Goal: Task Accomplishment & Management: Manage account settings

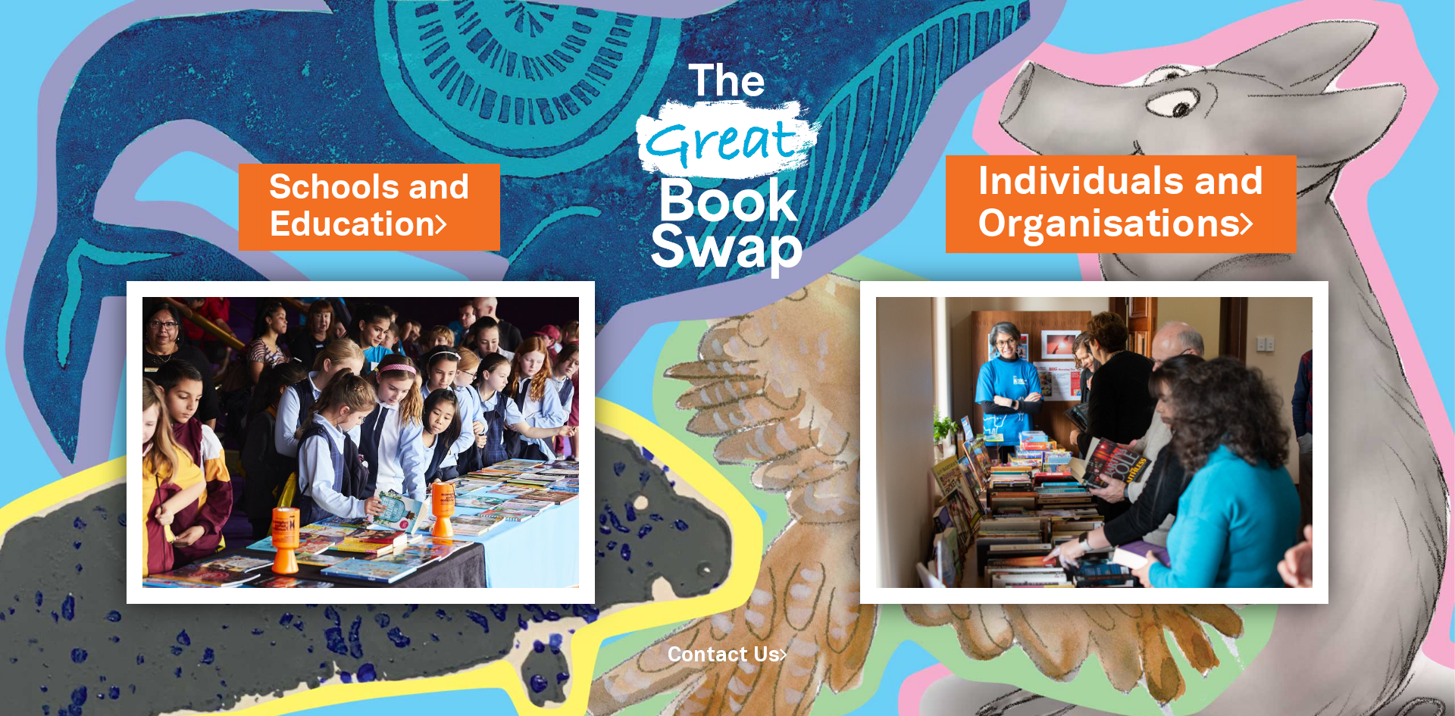
click at [1068, 214] on link "Individuals and Organisations" at bounding box center [1121, 203] width 287 height 95
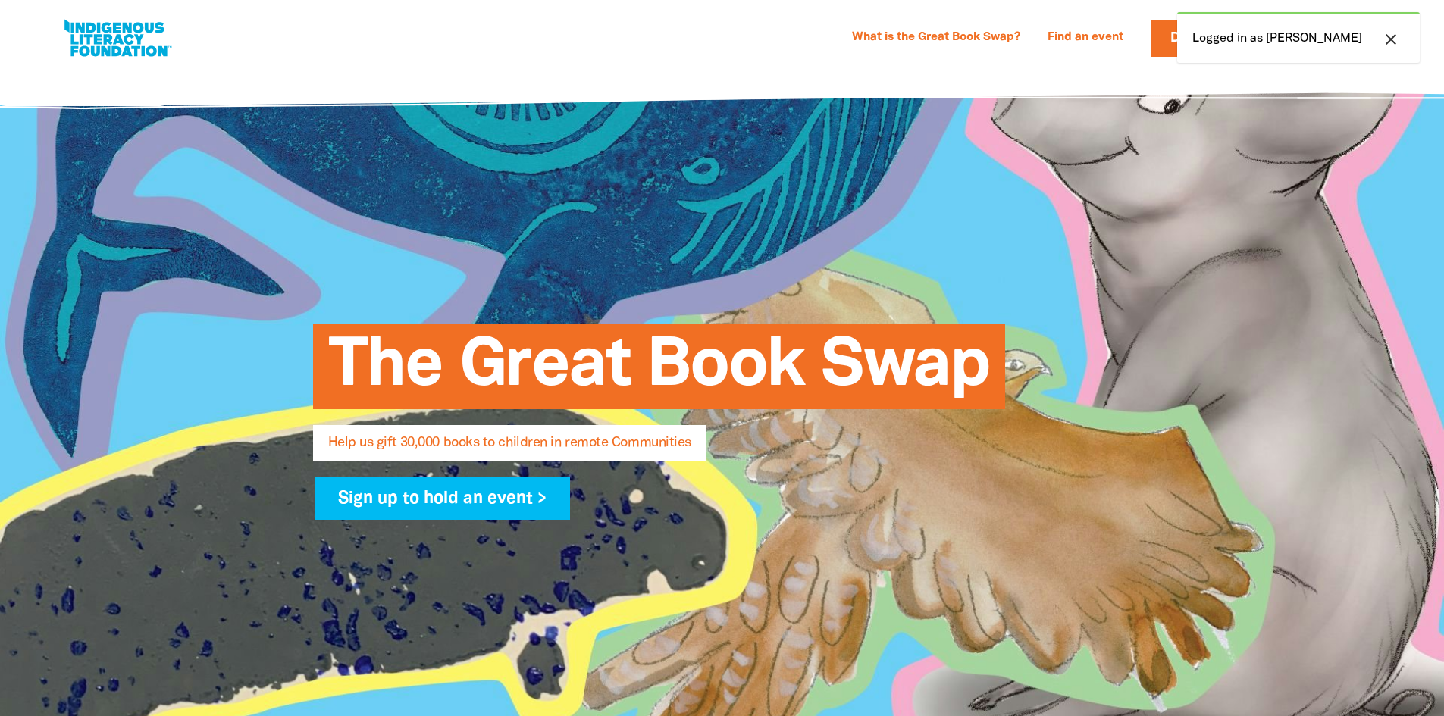
select select "AU"
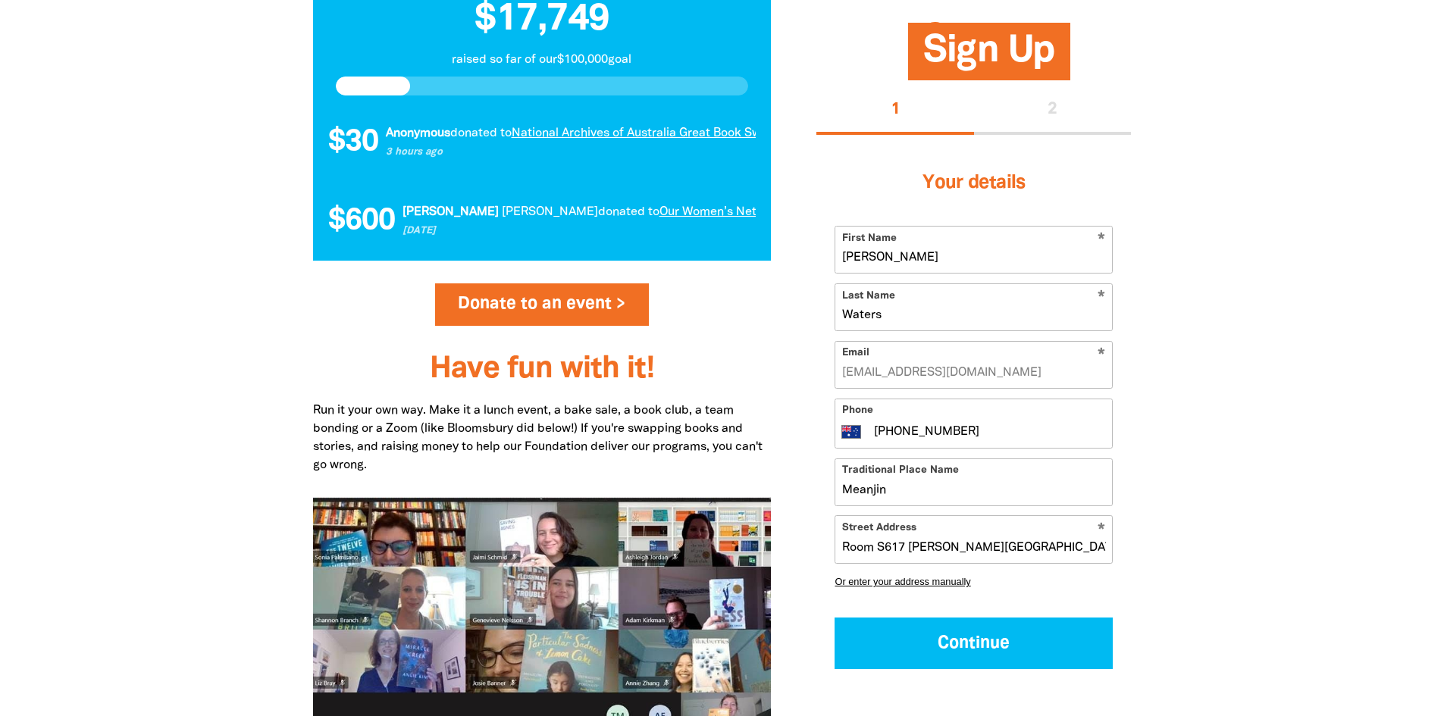
scroll to position [1667, 0]
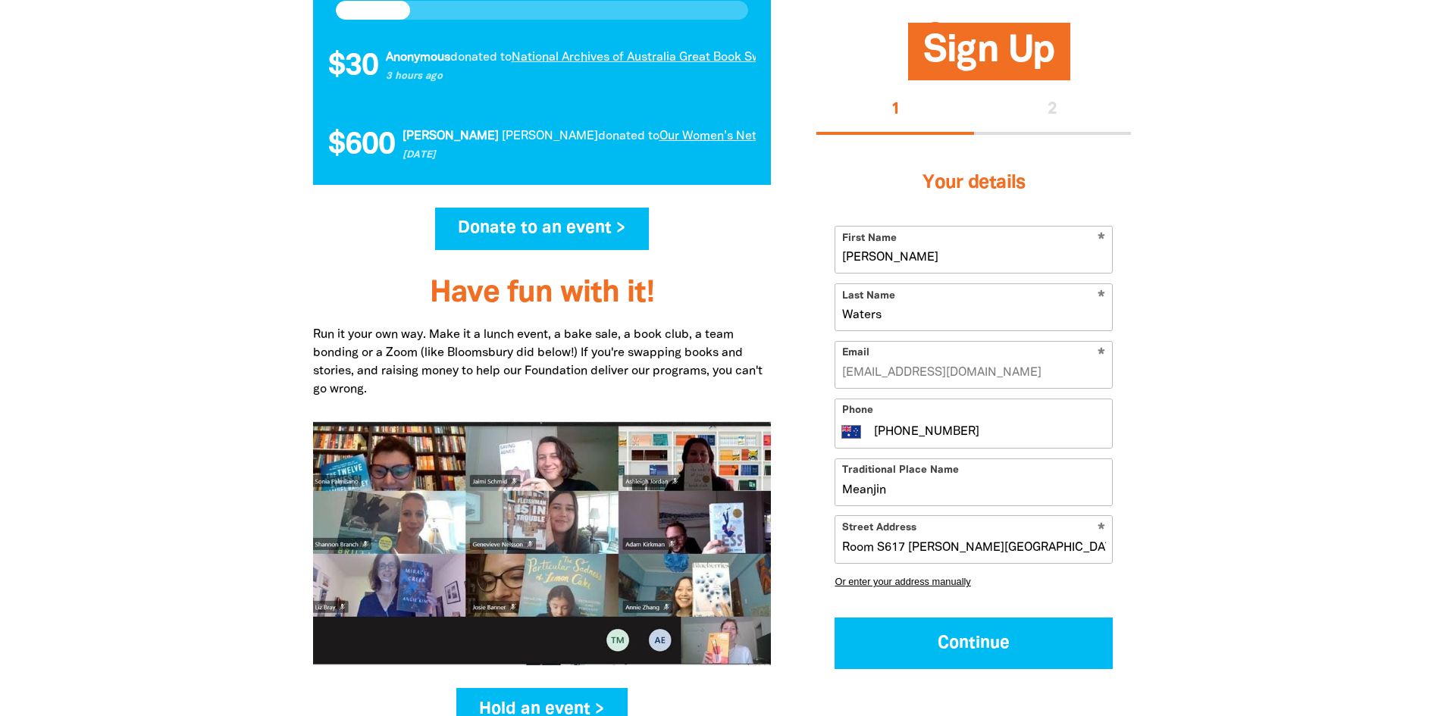
click at [512, 232] on link "Donate to an event >" at bounding box center [542, 229] width 214 height 42
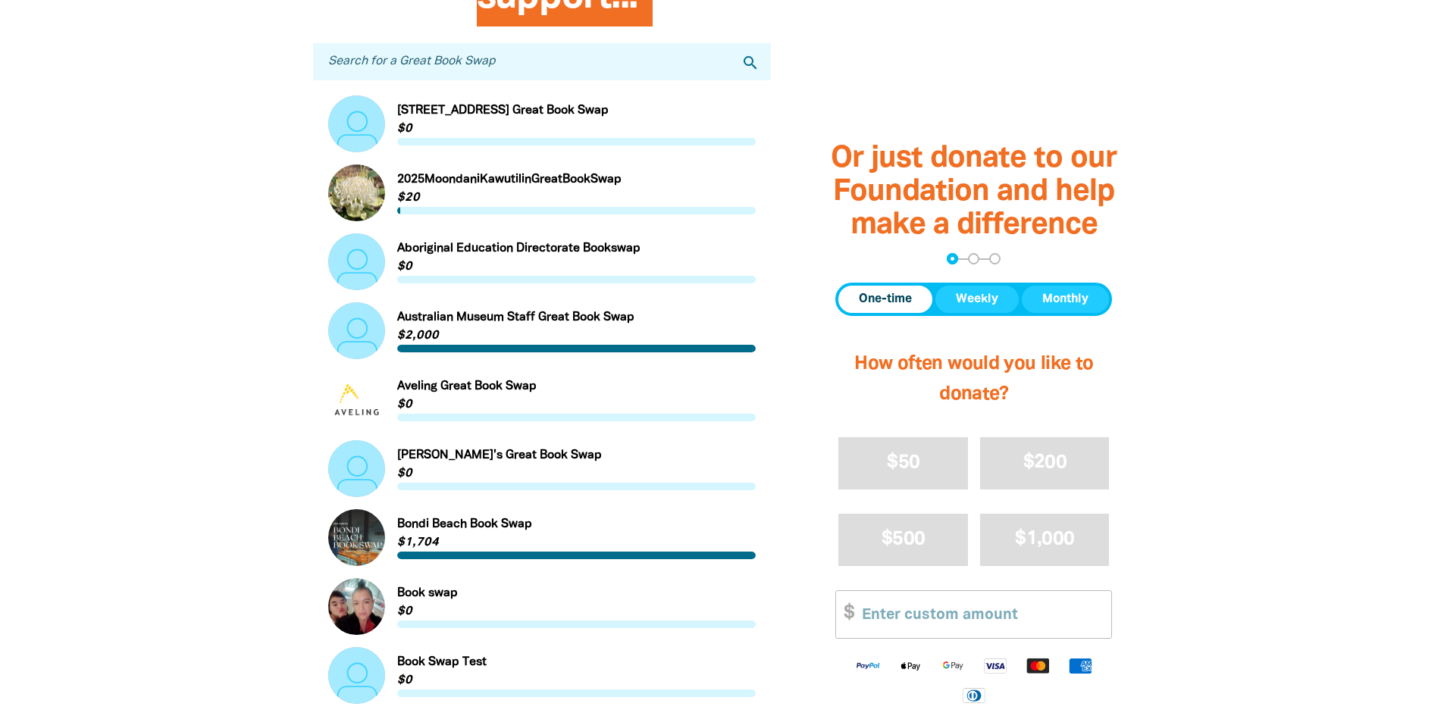
scroll to position [455, 0]
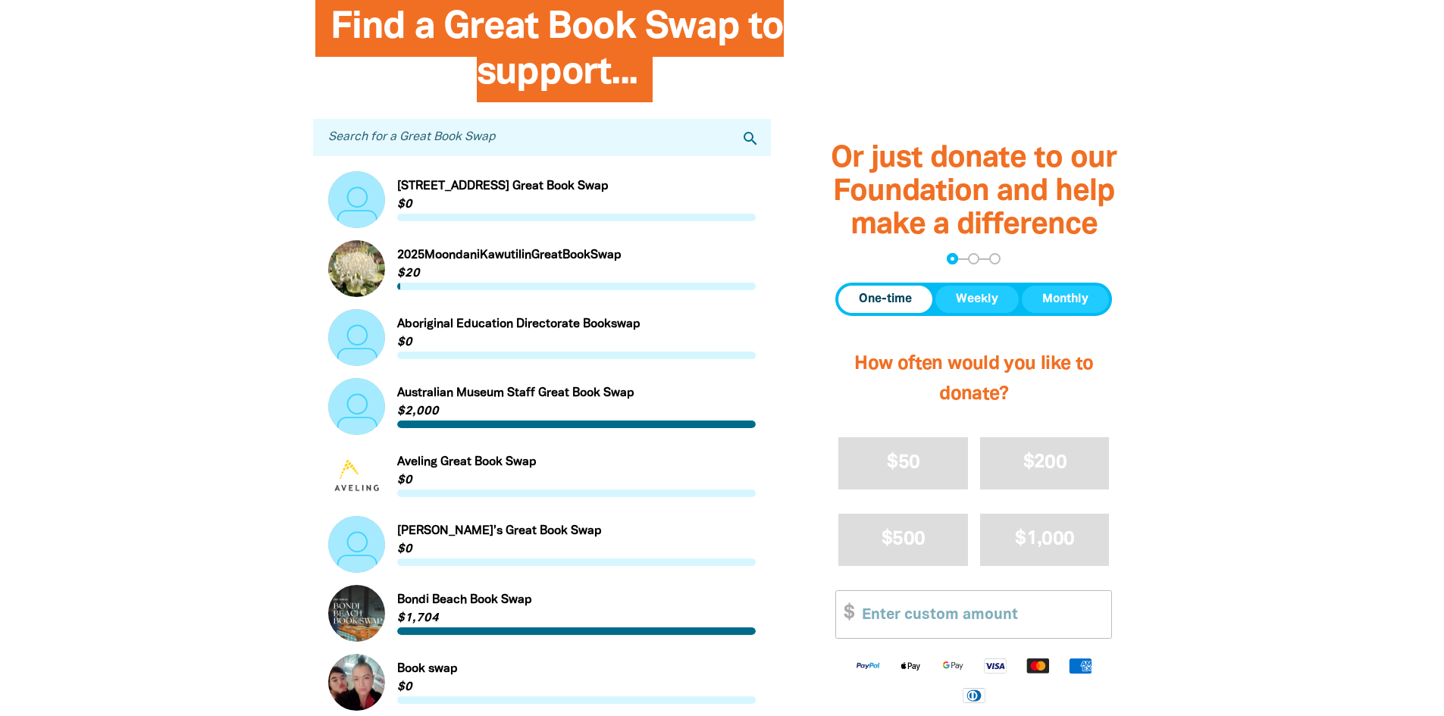
click at [462, 144] on input "Search for a Great Book Swap" at bounding box center [542, 137] width 458 height 37
type input "UQ RAP"
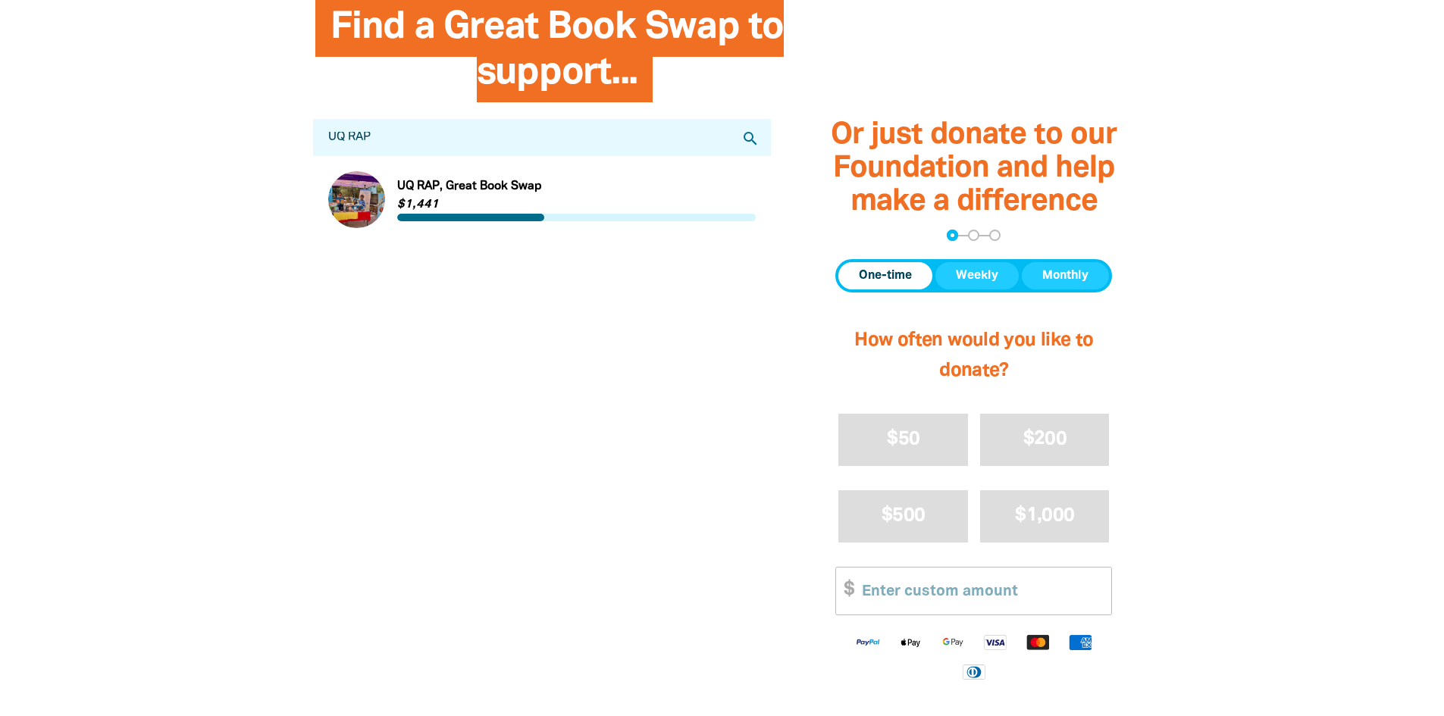
click at [429, 186] on link "Link to UQ RAP, Great Book Swap" at bounding box center [542, 199] width 428 height 57
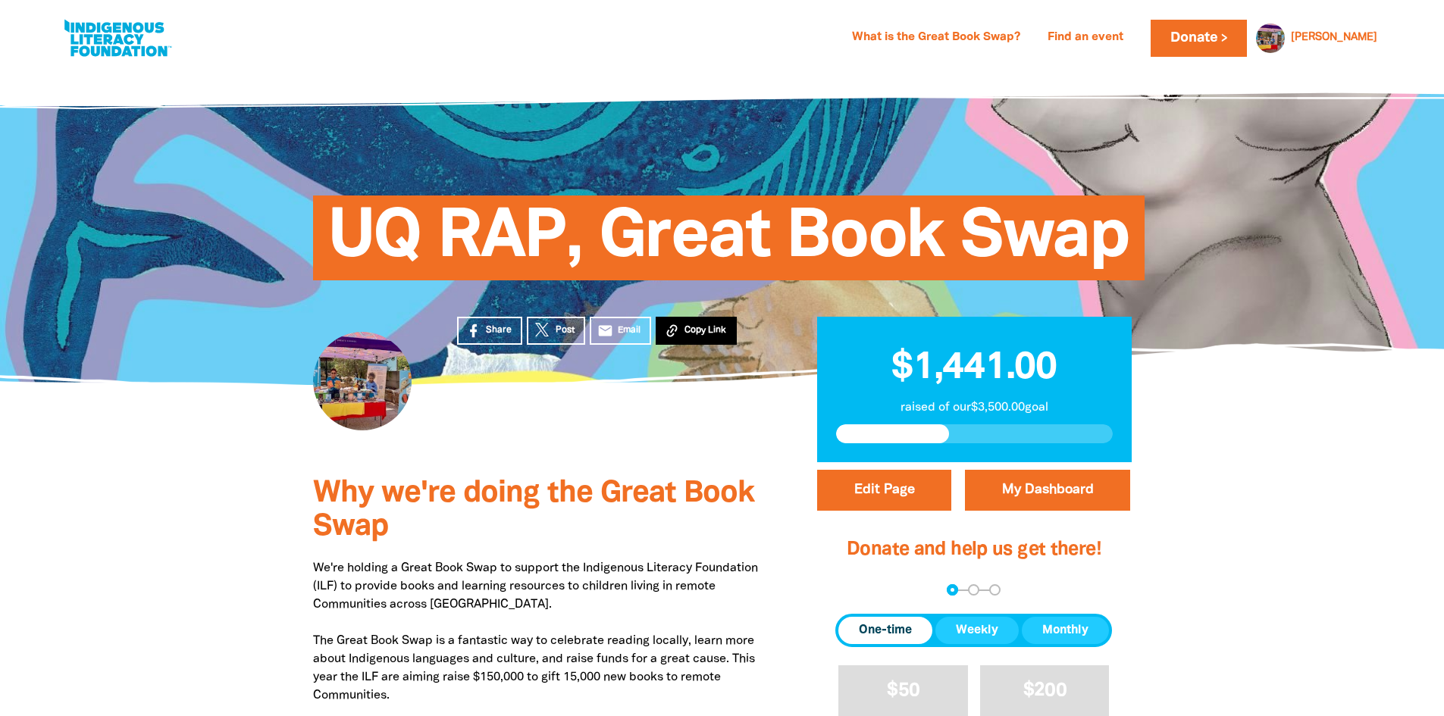
click at [693, 332] on span "Copy Link" at bounding box center [705, 331] width 42 height 14
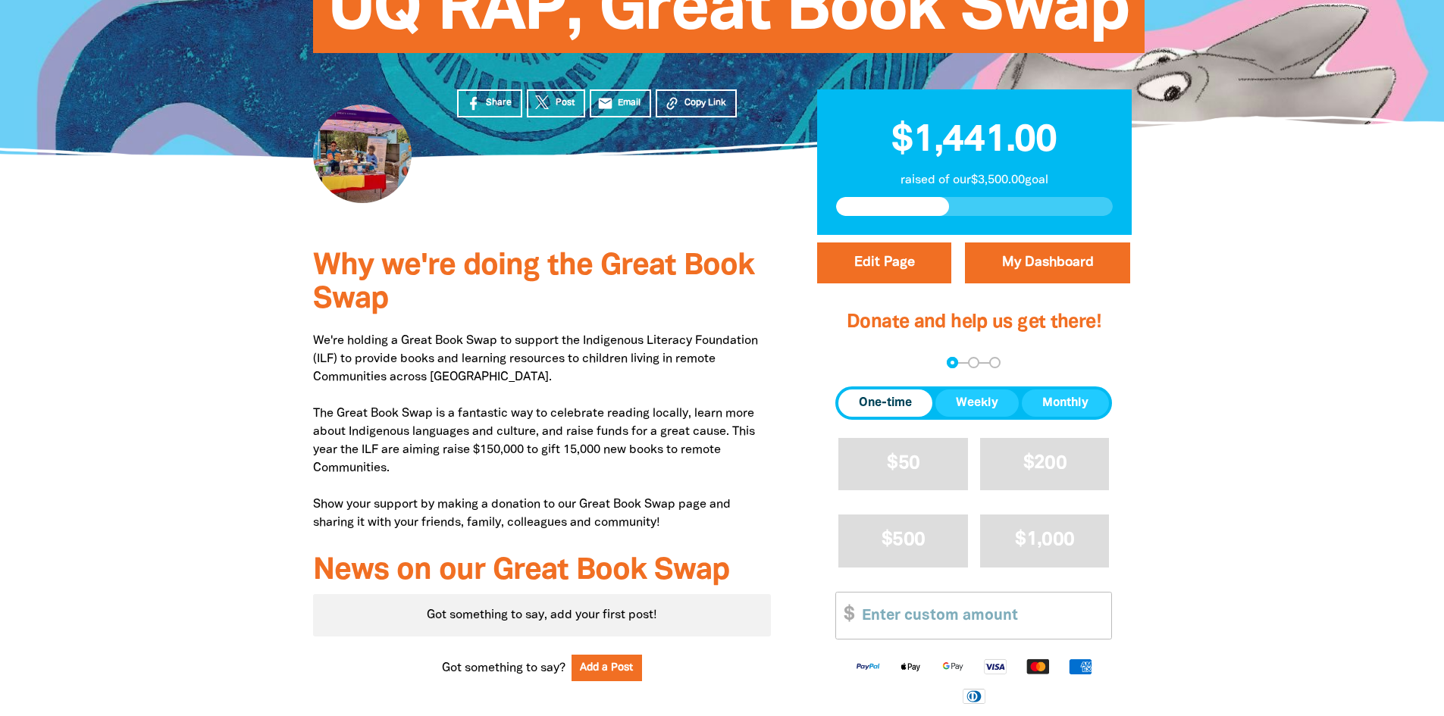
scroll to position [303, 0]
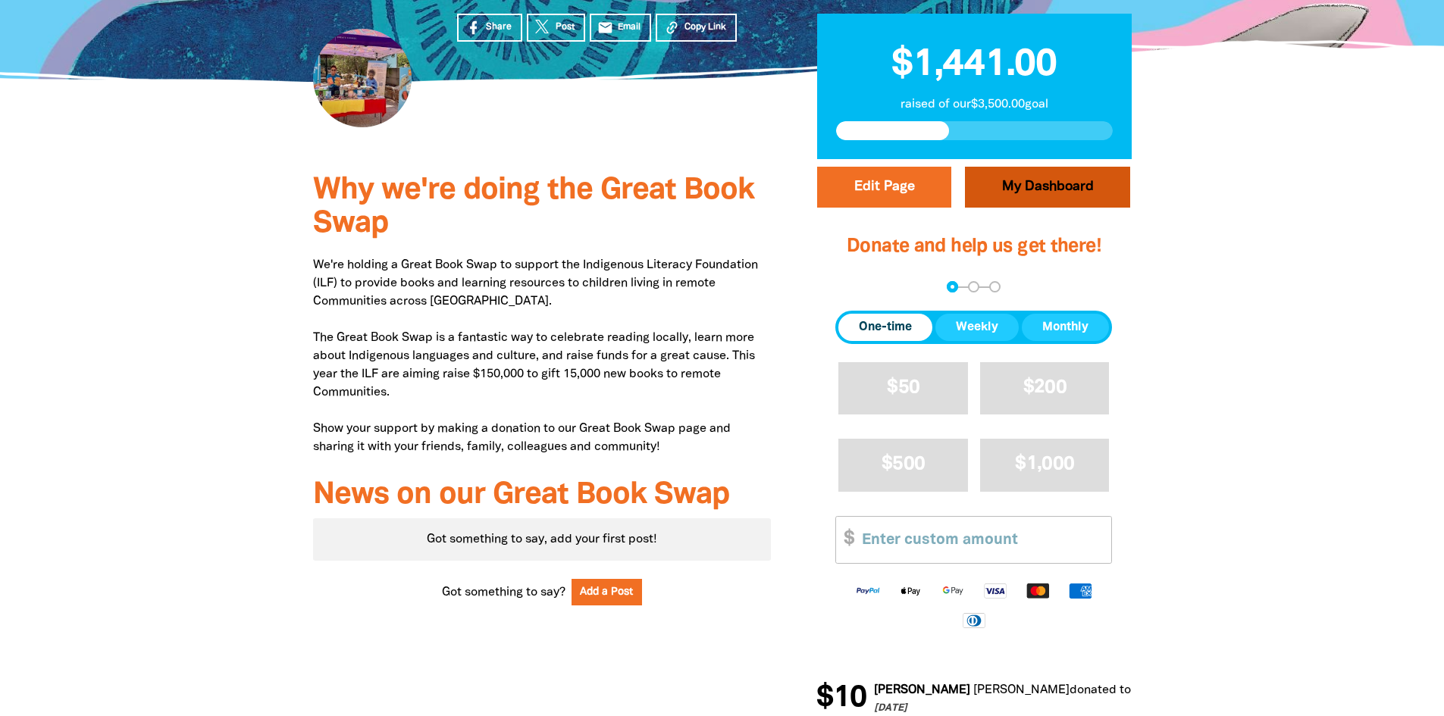
click at [1029, 189] on link "My Dashboard" at bounding box center [1047, 187] width 165 height 41
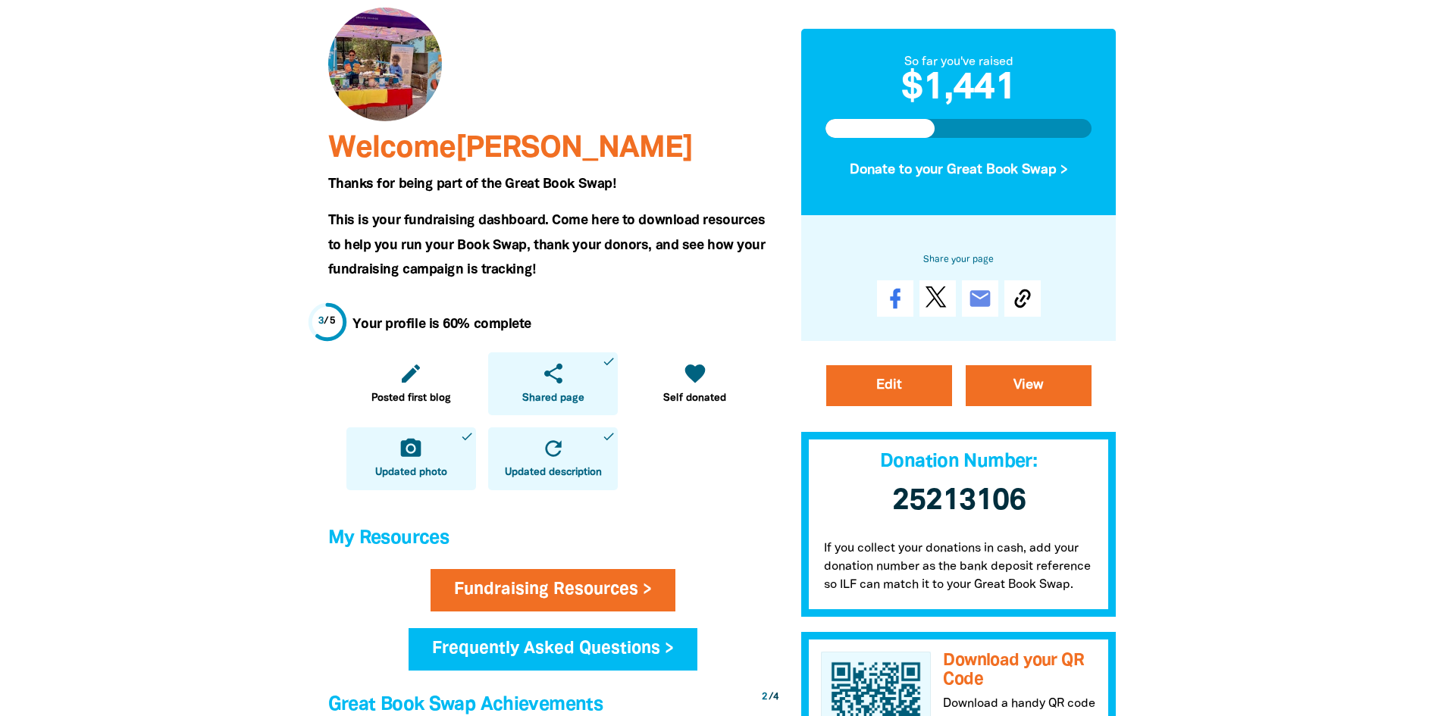
scroll to position [227, 0]
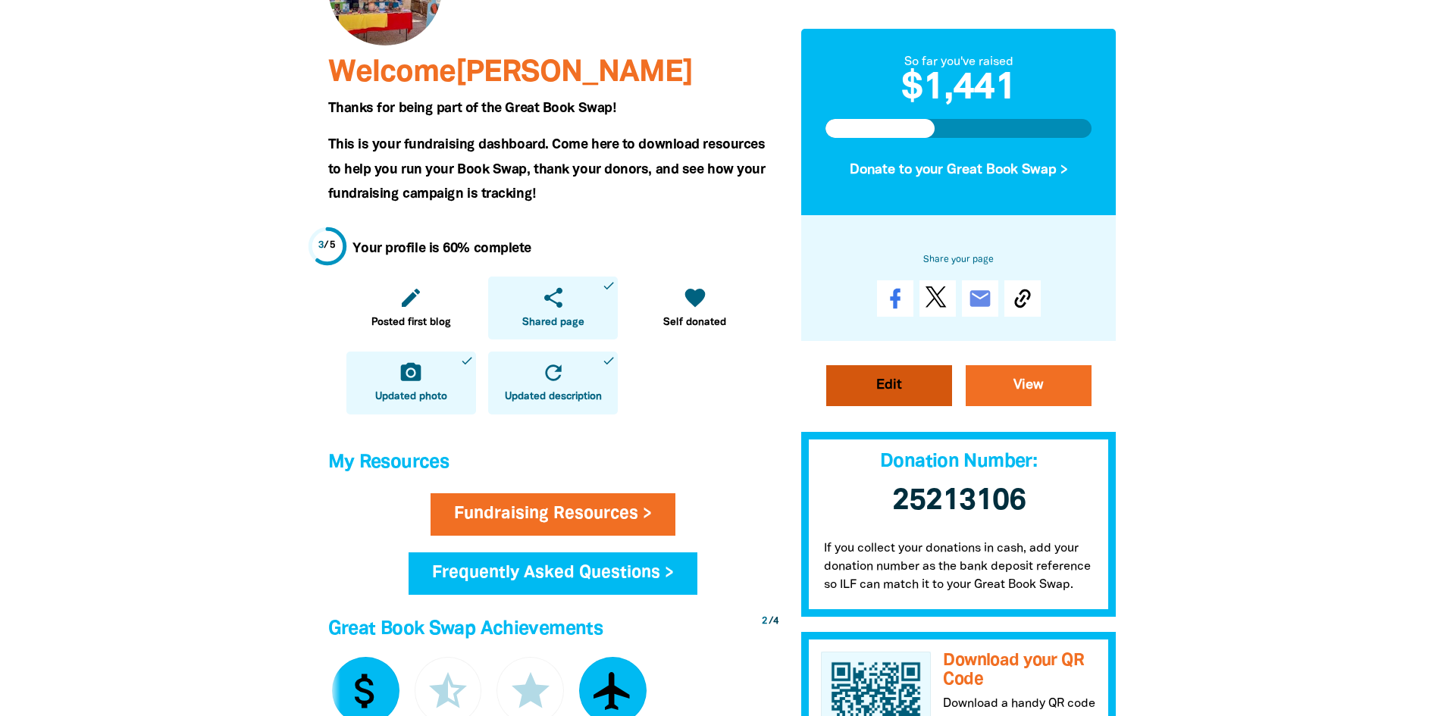
click at [877, 389] on link "Edit" at bounding box center [889, 385] width 126 height 41
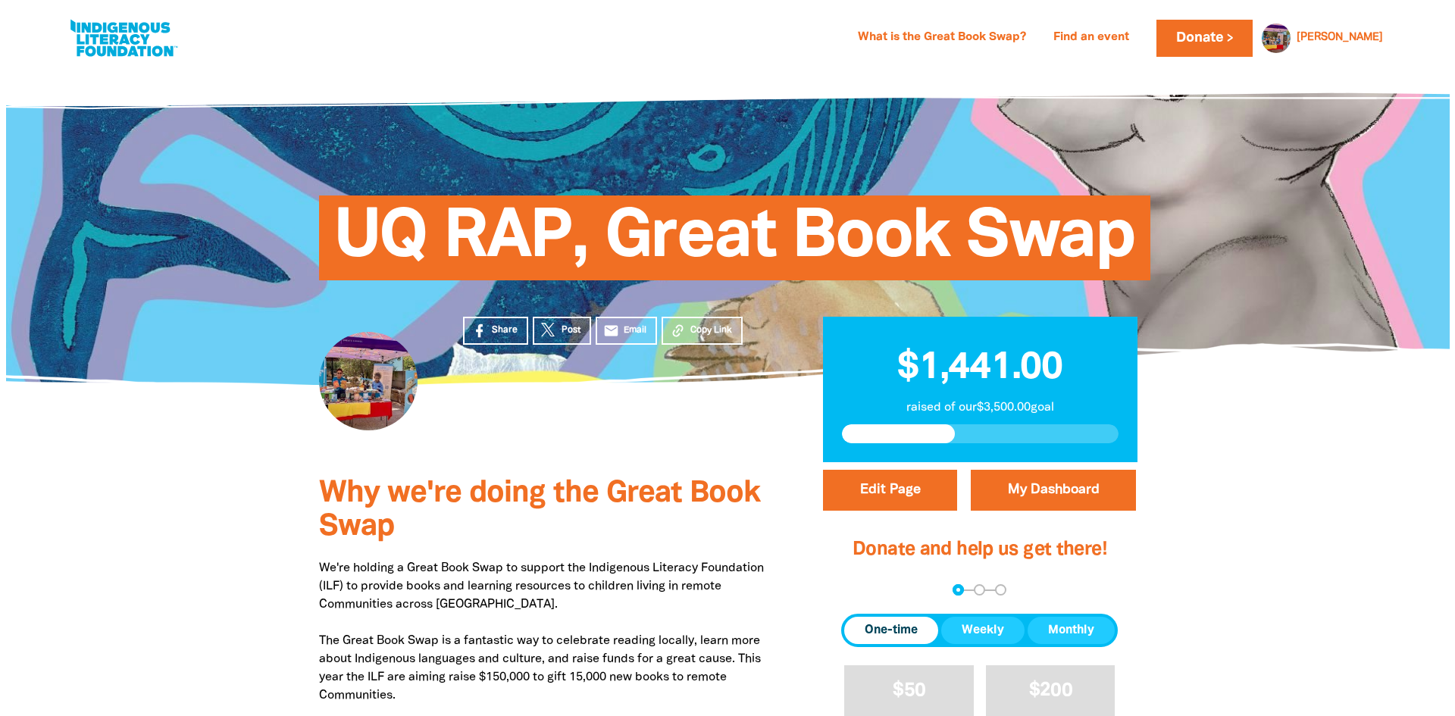
scroll to position [152, 0]
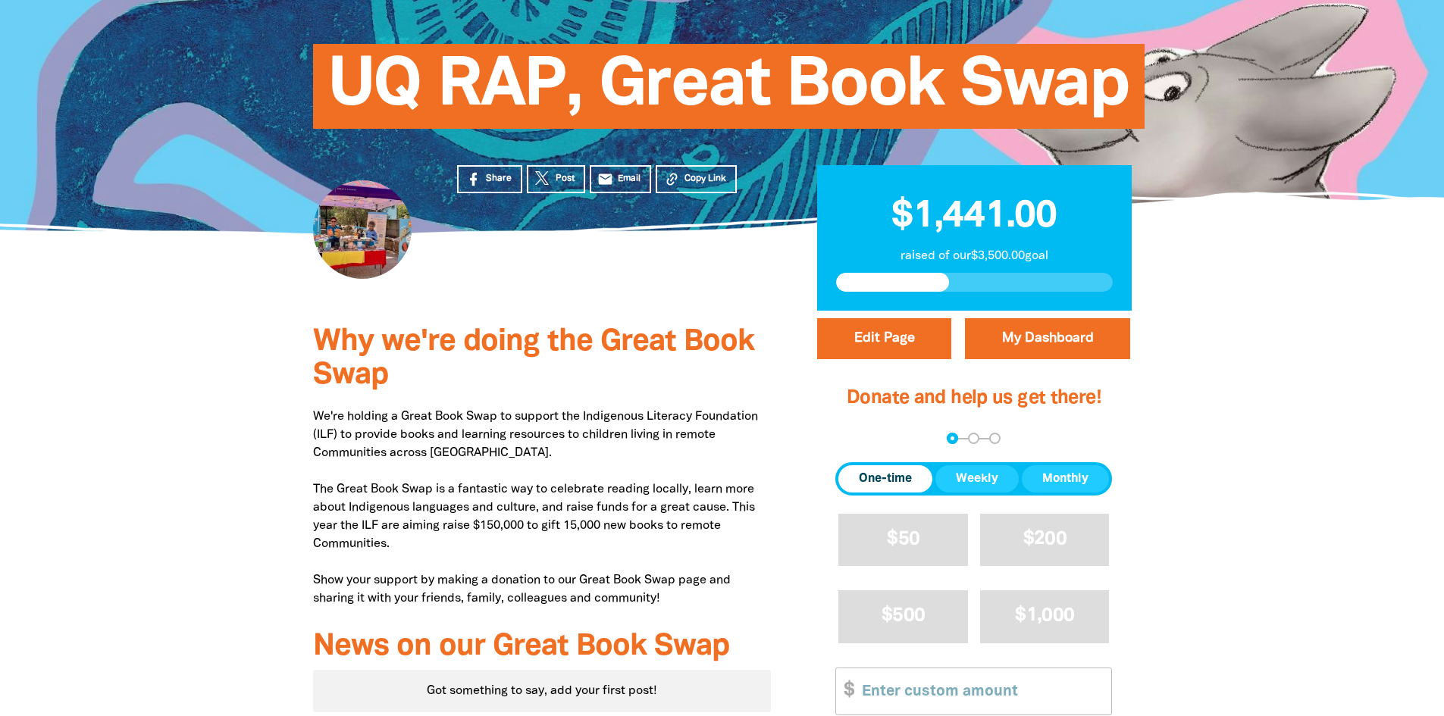
select select "Yes"
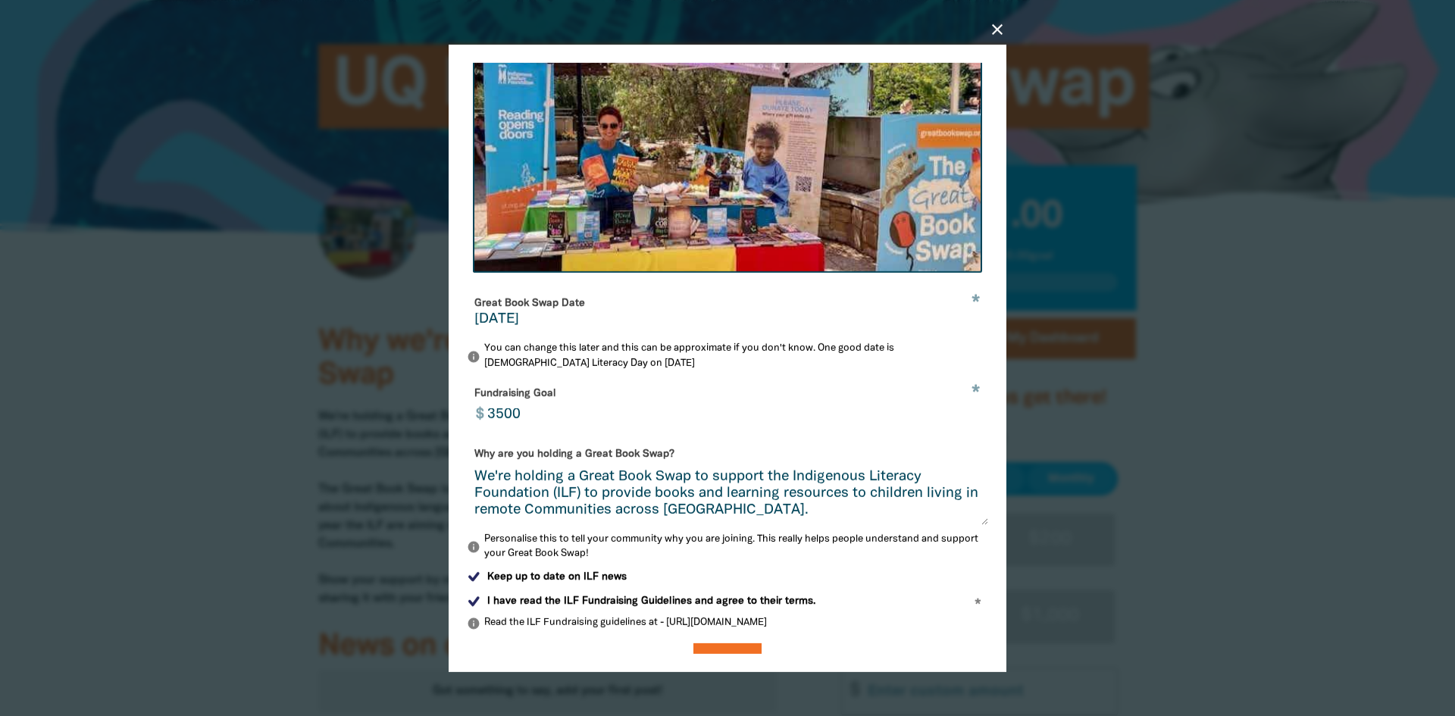
scroll to position [344, 0]
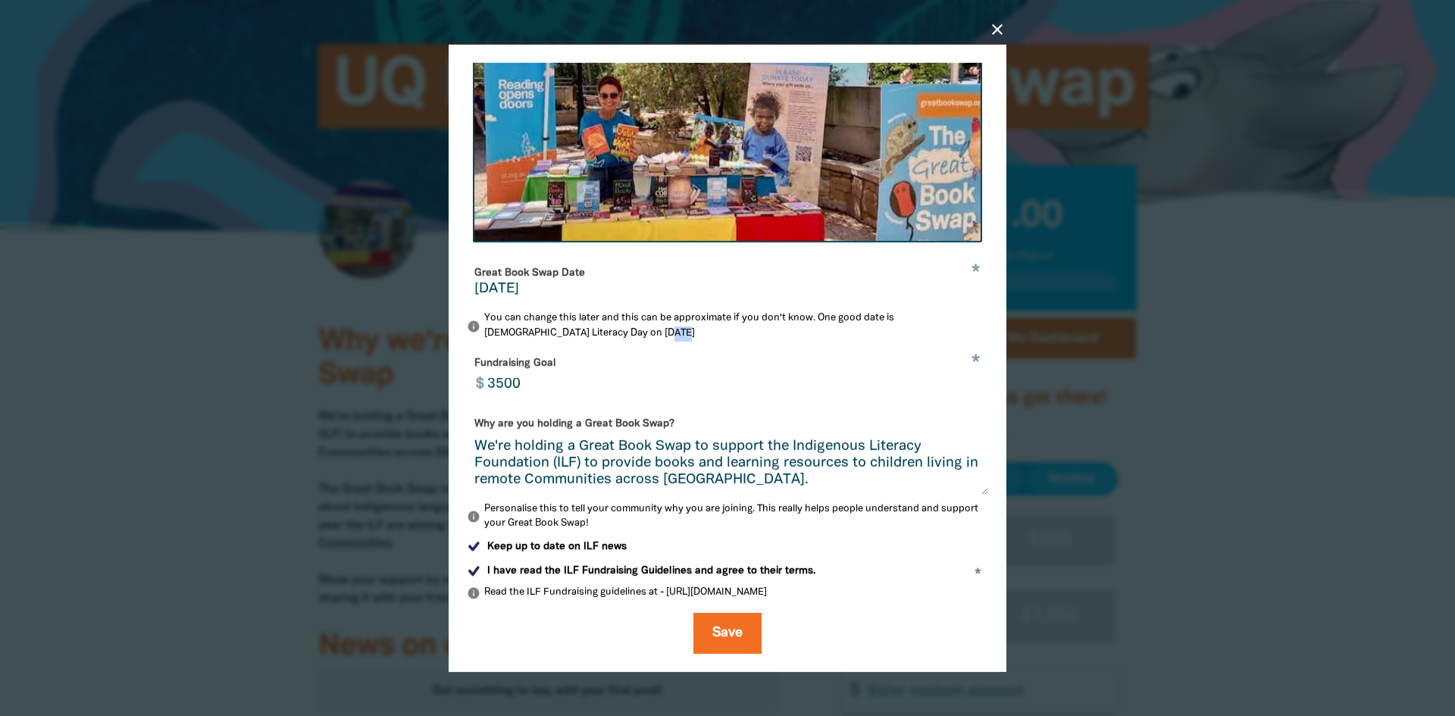
drag, startPoint x: 612, startPoint y: 330, endPoint x: 620, endPoint y: 333, distance: 8.9
click at [627, 333] on p "info You can change this later and this can be approximate if you don't know. O…" at bounding box center [727, 326] width 521 height 30
click at [624, 355] on input "3500" at bounding box center [733, 375] width 509 height 48
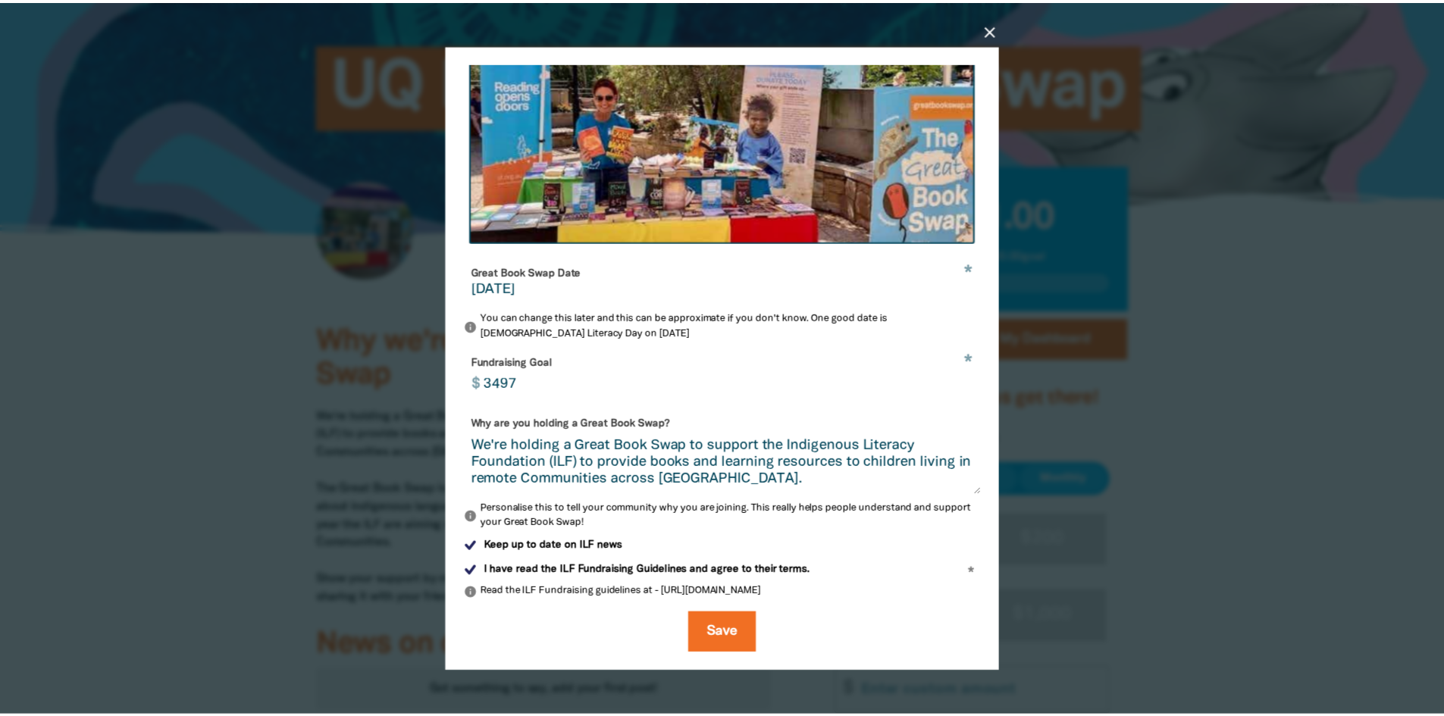
scroll to position [138, 0]
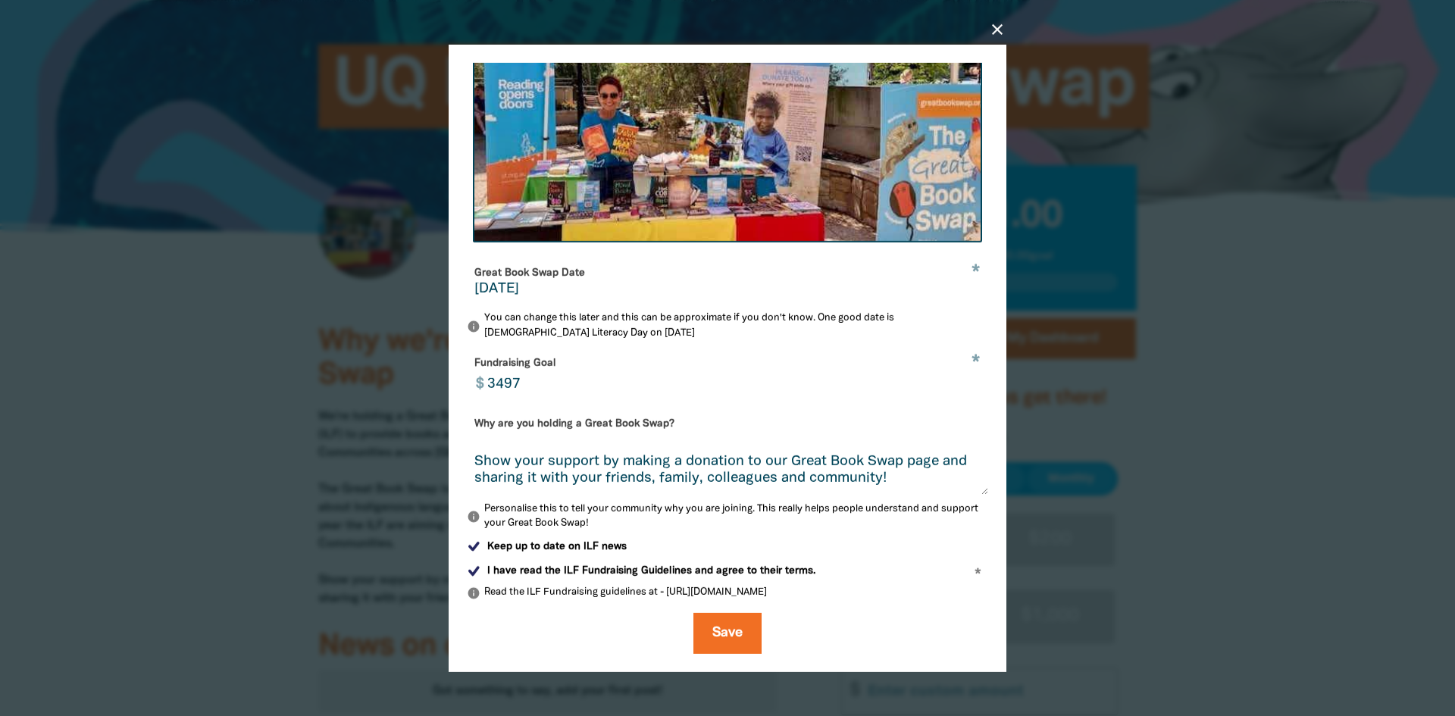
drag, startPoint x: 524, startPoint y: 387, endPoint x: 484, endPoint y: 386, distance: 39.4
click at [484, 386] on input "3497" at bounding box center [733, 375] width 509 height 48
type input "3500"
click at [702, 351] on input "3500" at bounding box center [733, 375] width 509 height 48
click at [721, 627] on button "Save" at bounding box center [727, 632] width 68 height 41
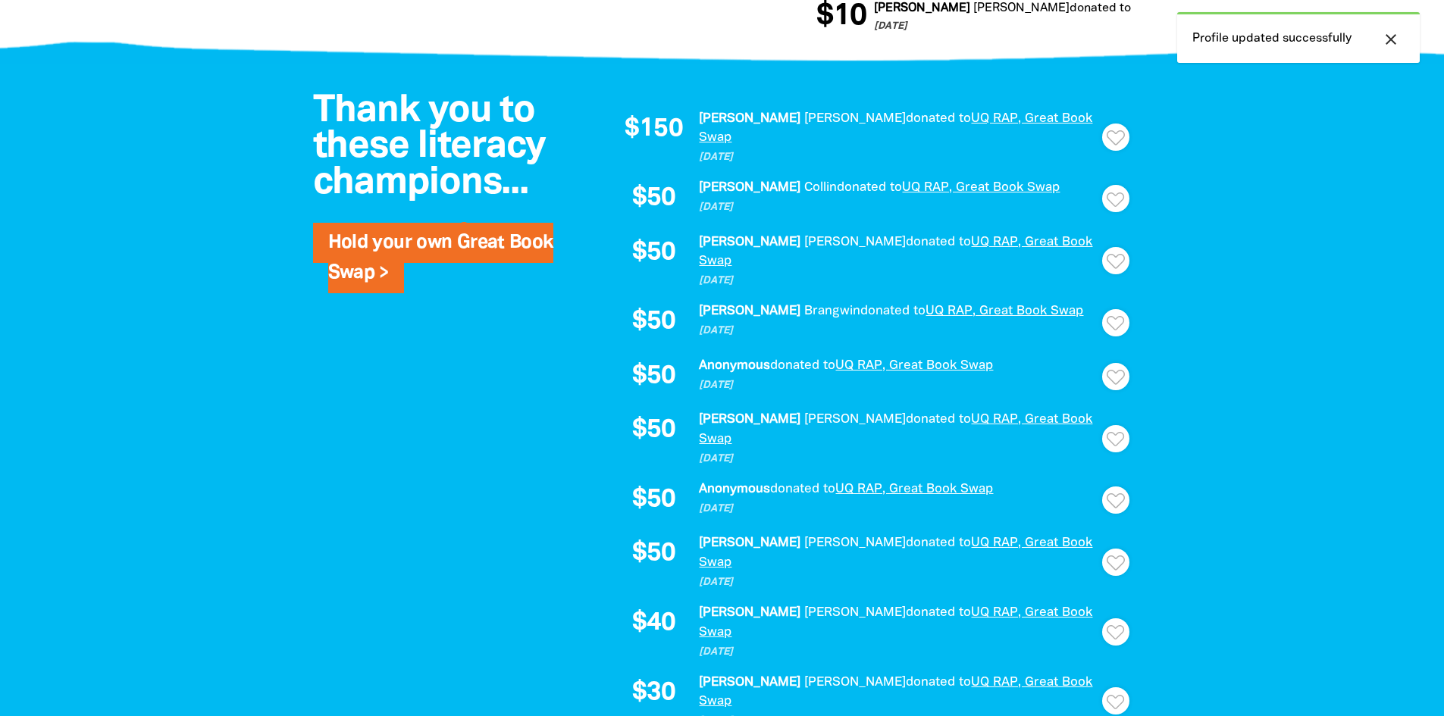
scroll to position [1137, 0]
